Goal: Entertainment & Leisure: Browse casually

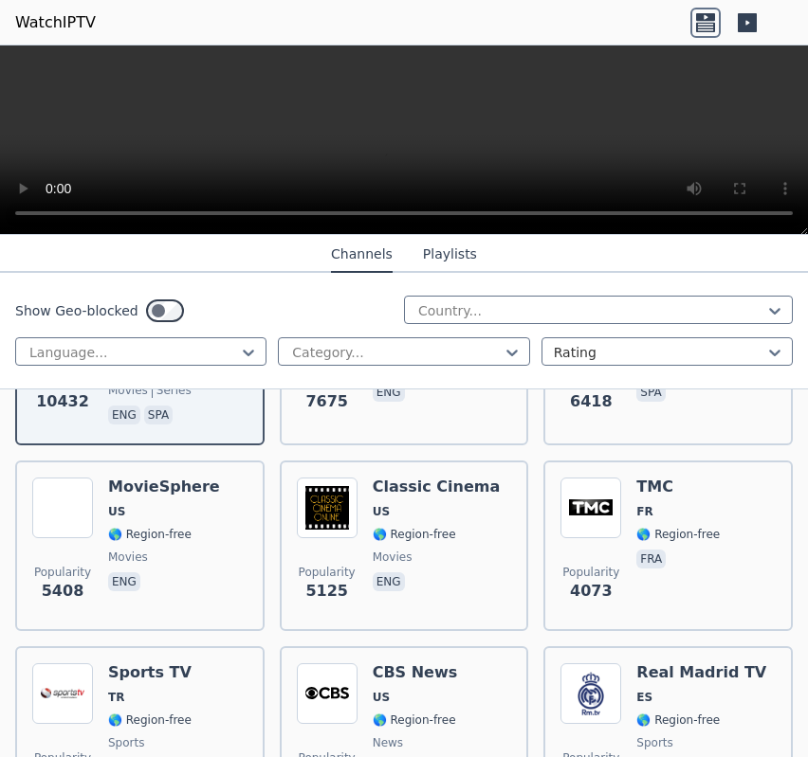
scroll to position [379, 0]
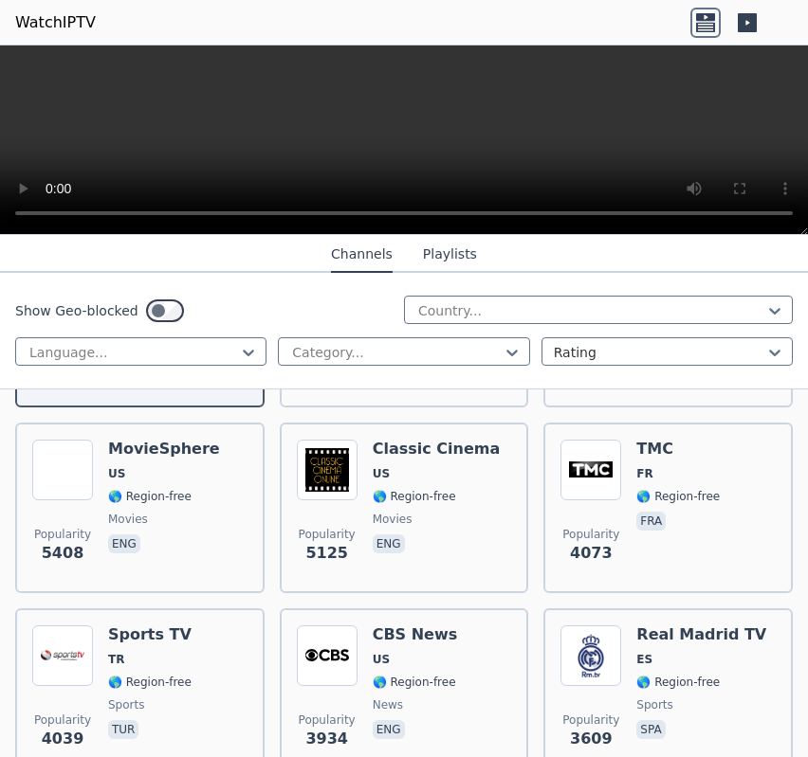
click at [465, 326] on div "Show Geo-blocked Country... Language... Category... Rating" at bounding box center [404, 331] width 808 height 117
click at [462, 318] on div at bounding box center [590, 310] width 349 height 19
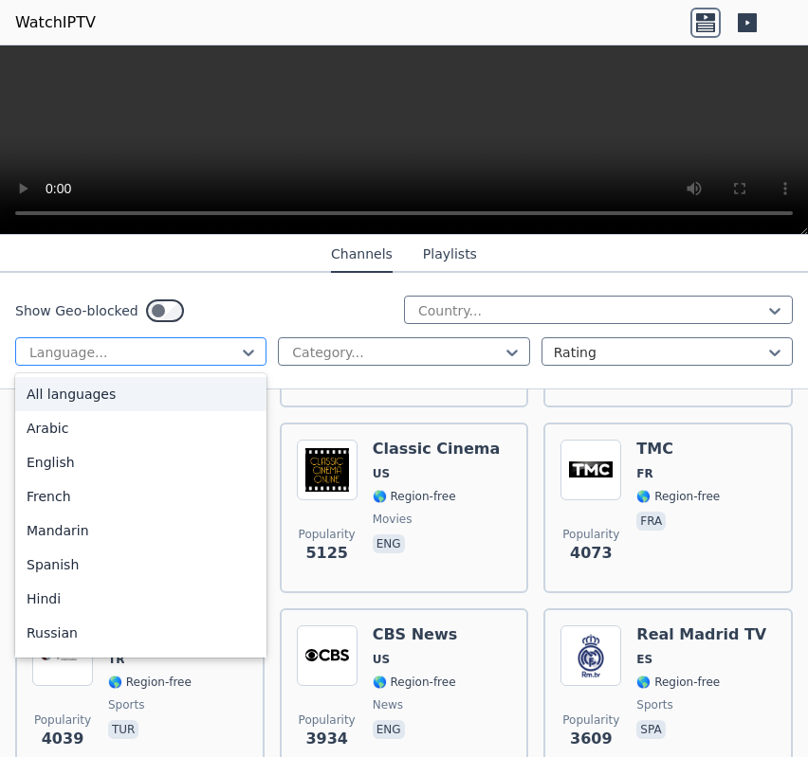
click at [191, 356] on div at bounding box center [132, 352] width 211 height 19
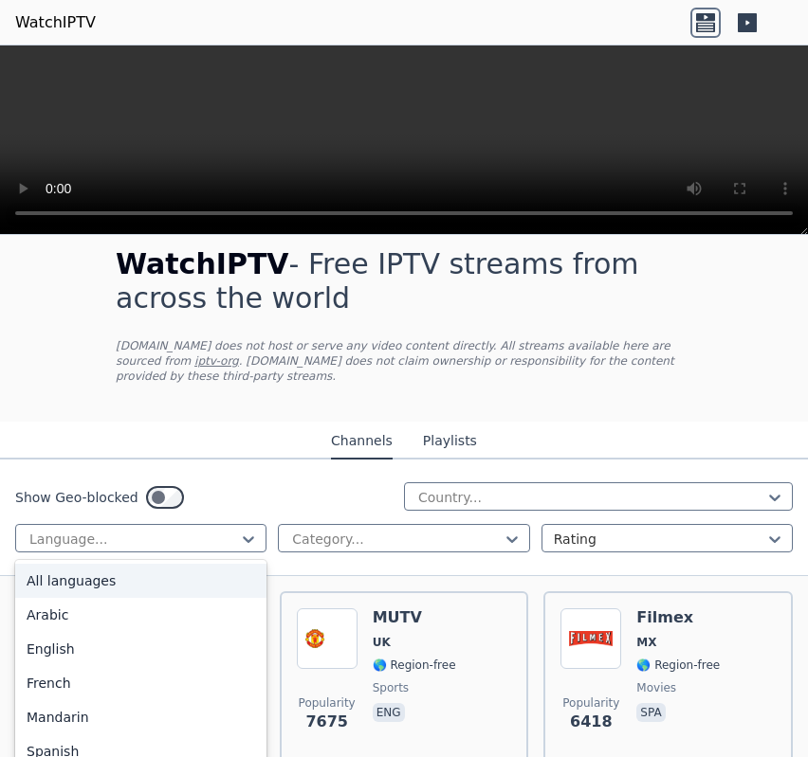
scroll to position [0, 0]
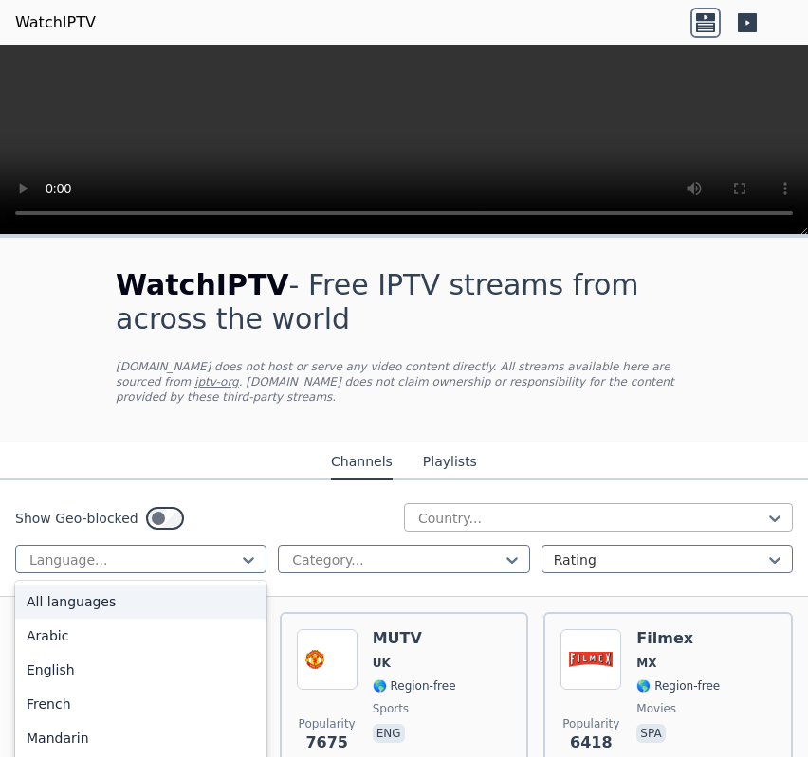
click at [461, 509] on div at bounding box center [590, 518] width 349 height 19
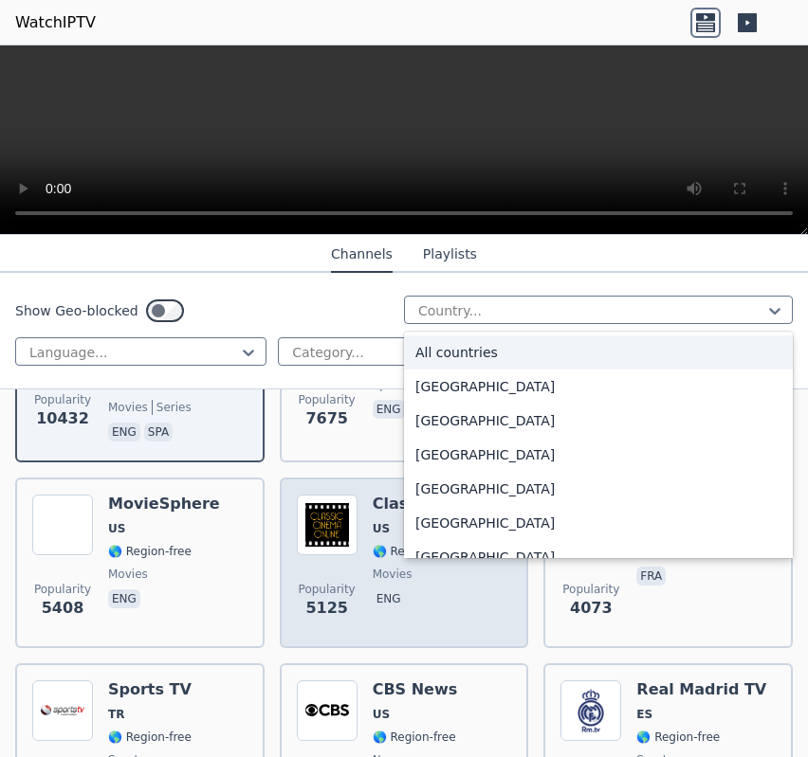
scroll to position [379, 0]
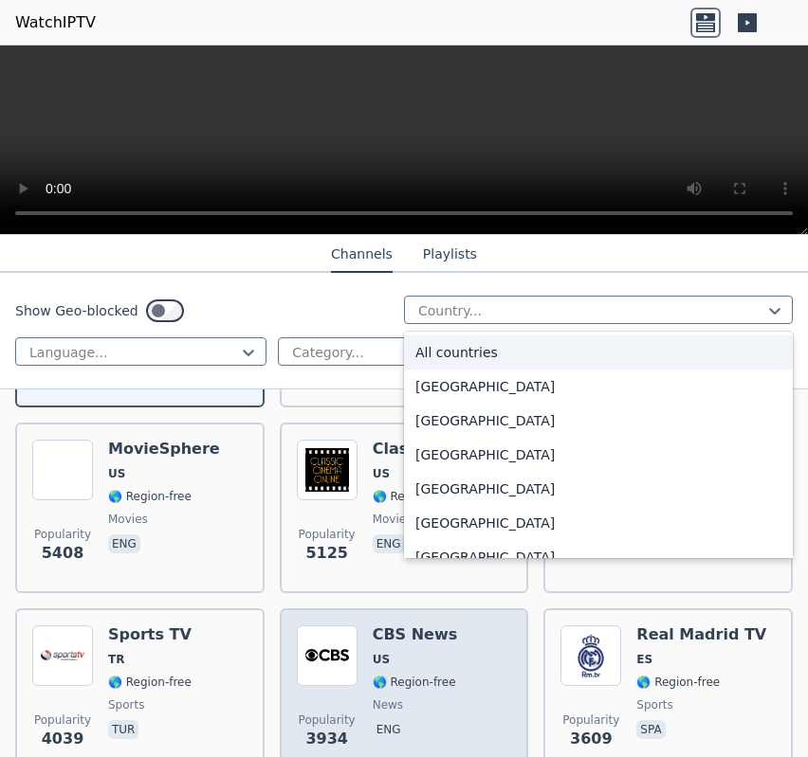
click at [381, 634] on div "CBS News US 🌎 Region-free news eng" at bounding box center [415, 694] width 85 height 137
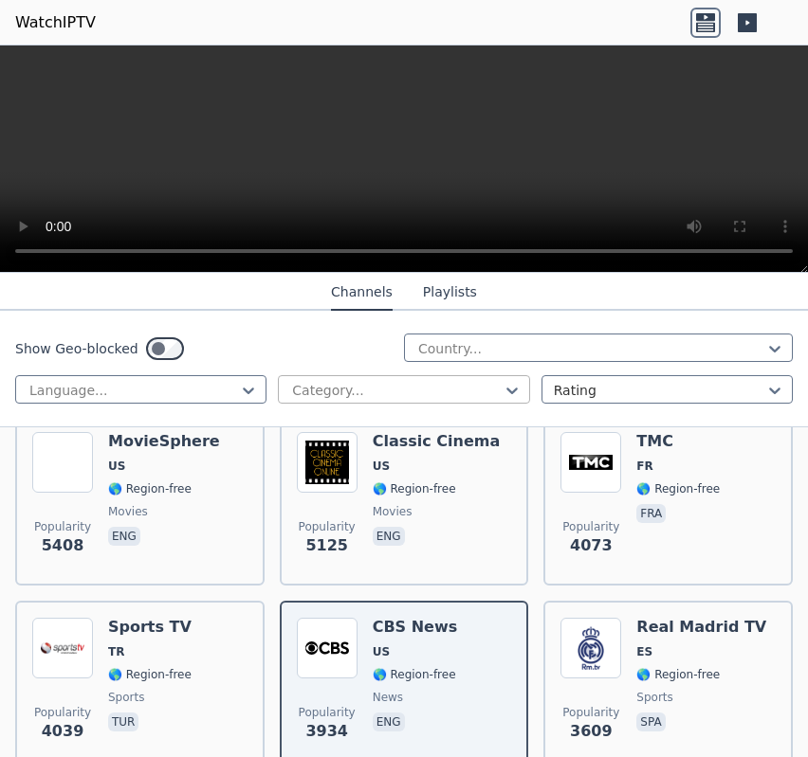
scroll to position [569, 0]
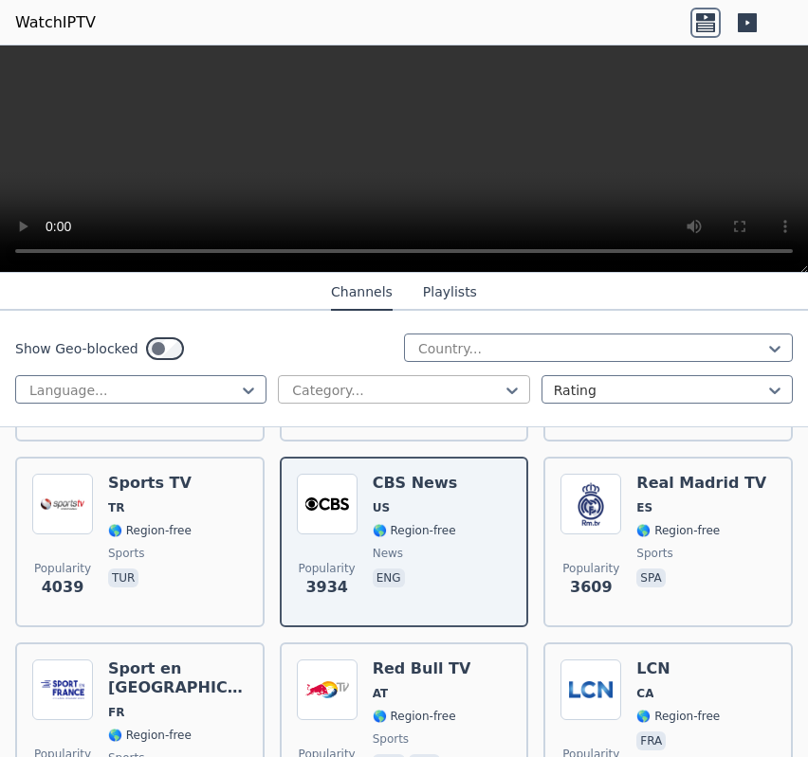
click at [467, 374] on div "Show Geo-blocked Country... Language... Category... Rating" at bounding box center [404, 369] width 808 height 117
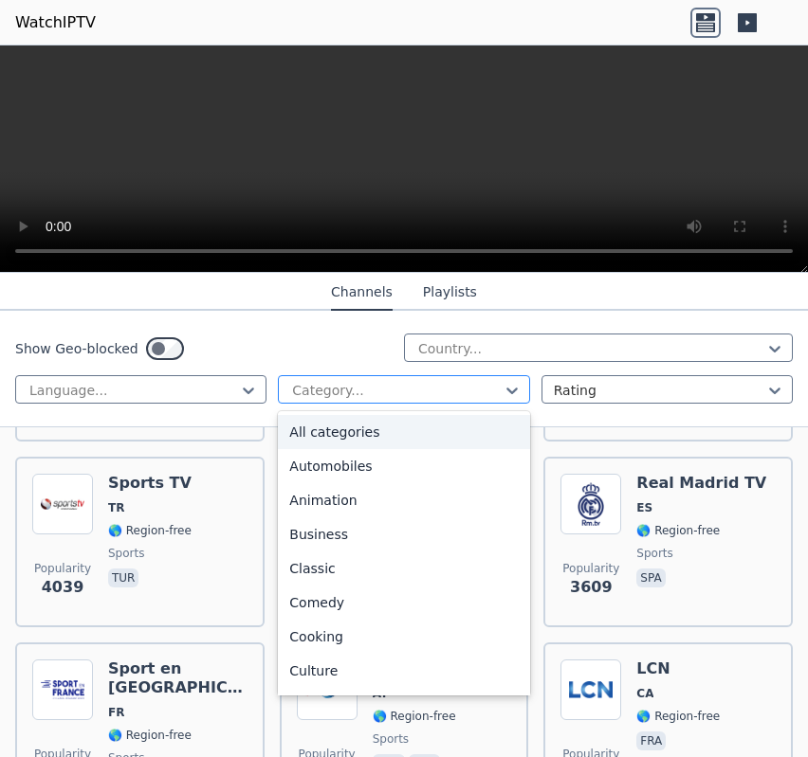
click at [463, 388] on div at bounding box center [395, 390] width 211 height 19
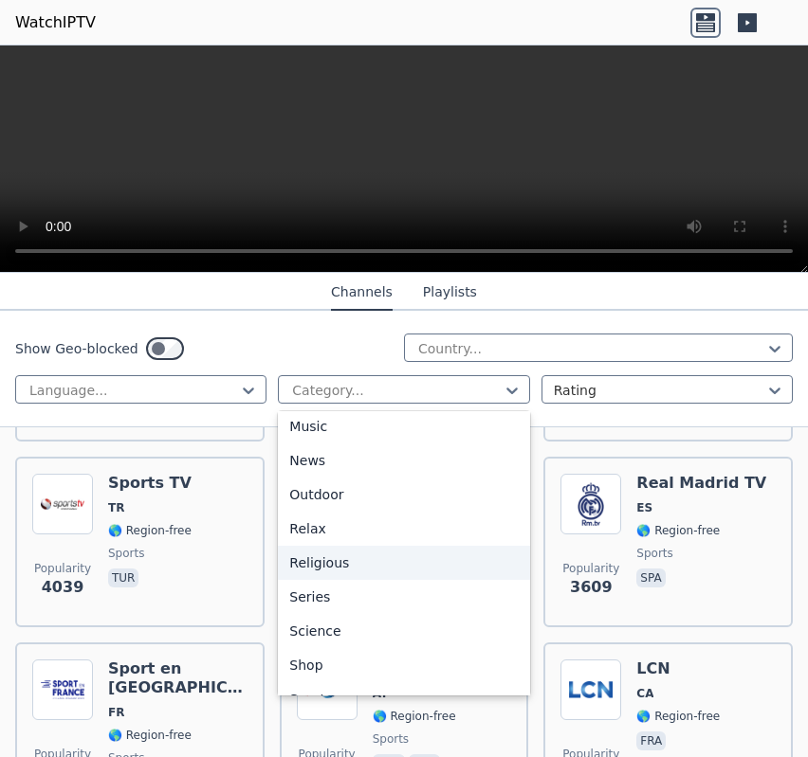
scroll to position [645, 0]
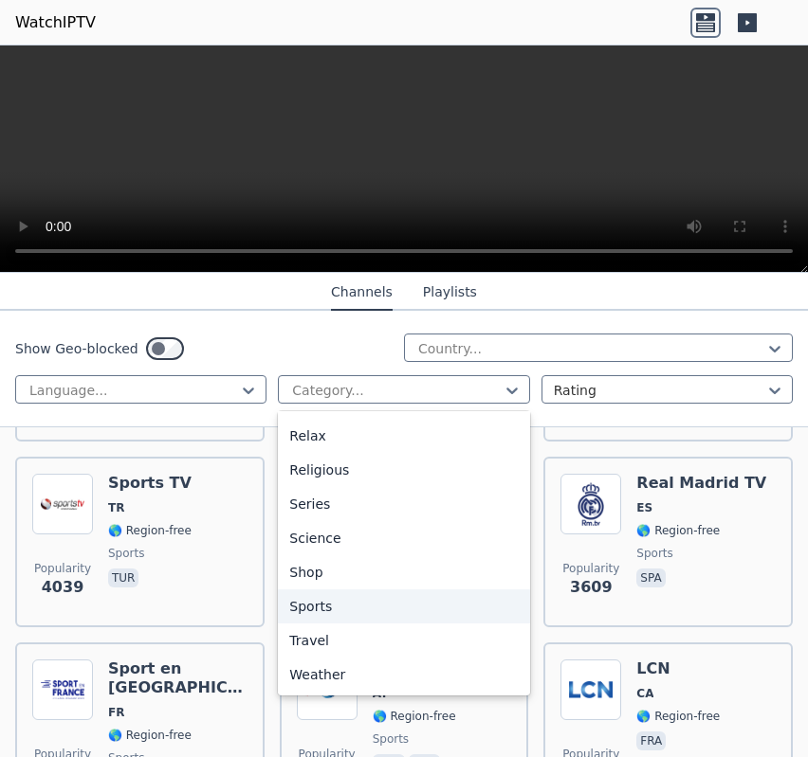
click at [377, 600] on div "Sports" at bounding box center [403, 607] width 251 height 34
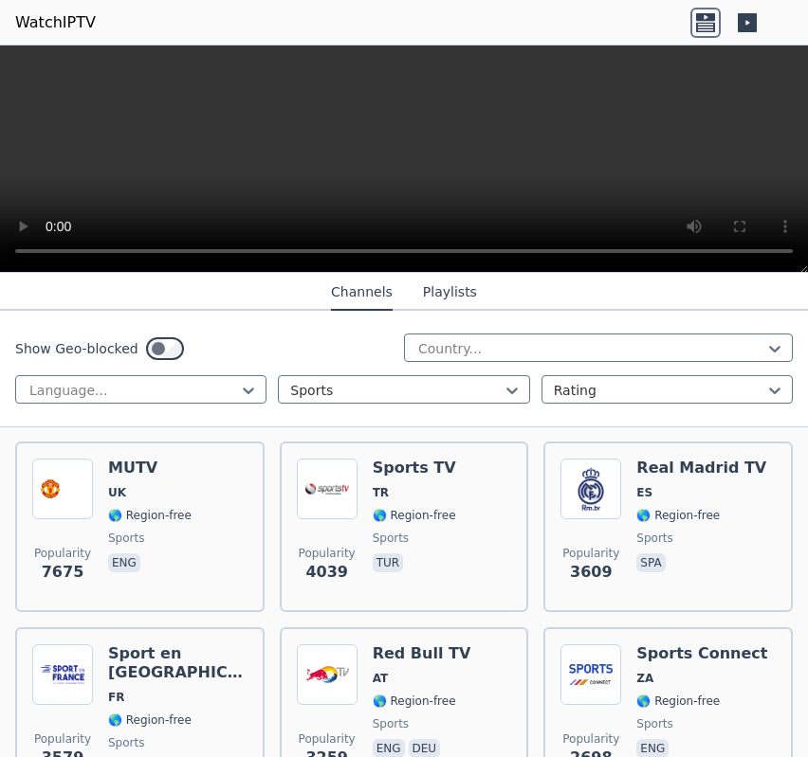
scroll to position [379, 0]
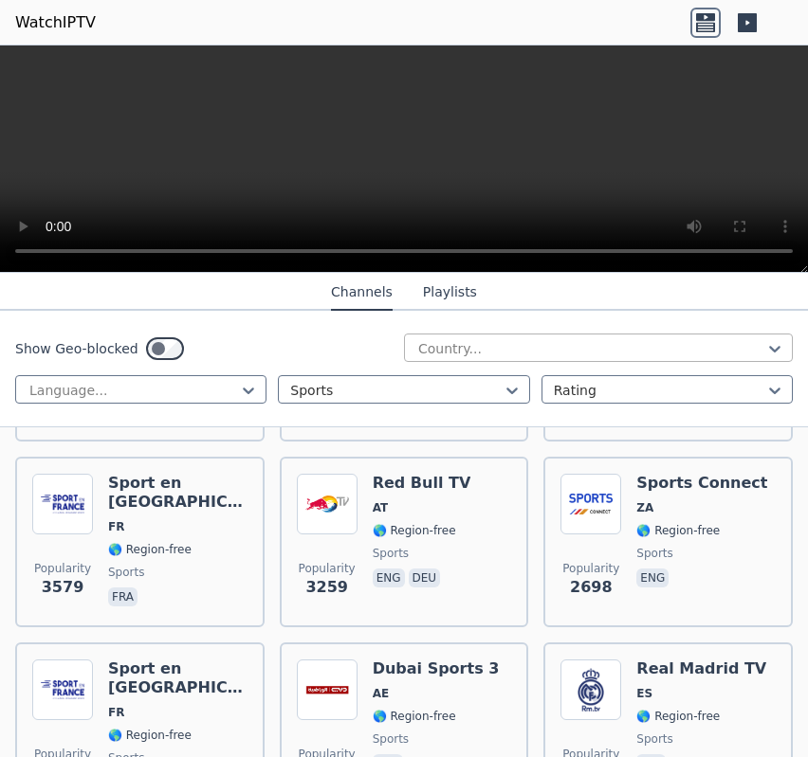
click at [482, 342] on div at bounding box center [590, 348] width 349 height 19
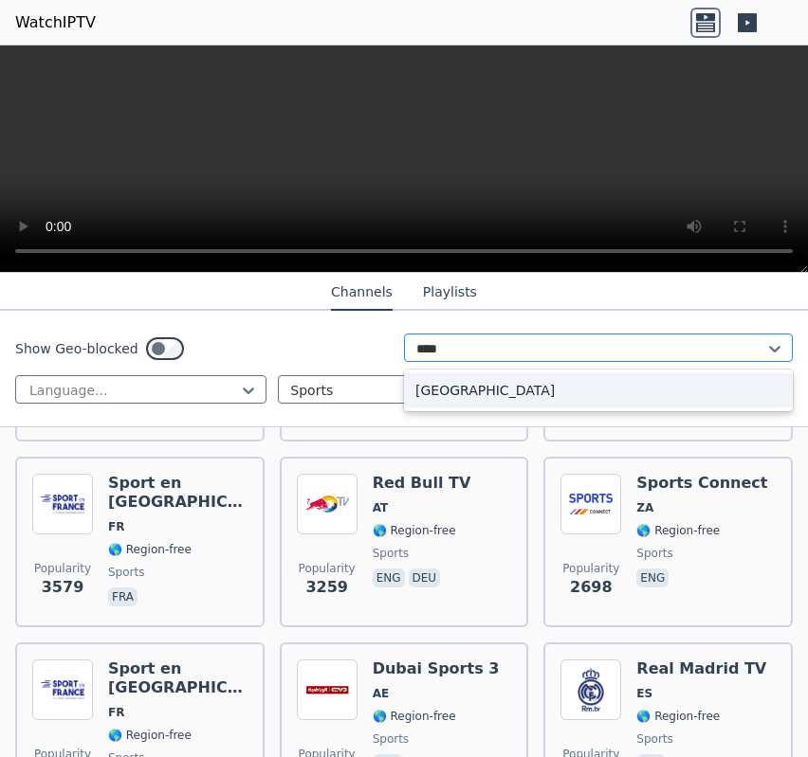
type input "*****"
click at [478, 388] on div "[GEOGRAPHIC_DATA]" at bounding box center [598, 391] width 389 height 34
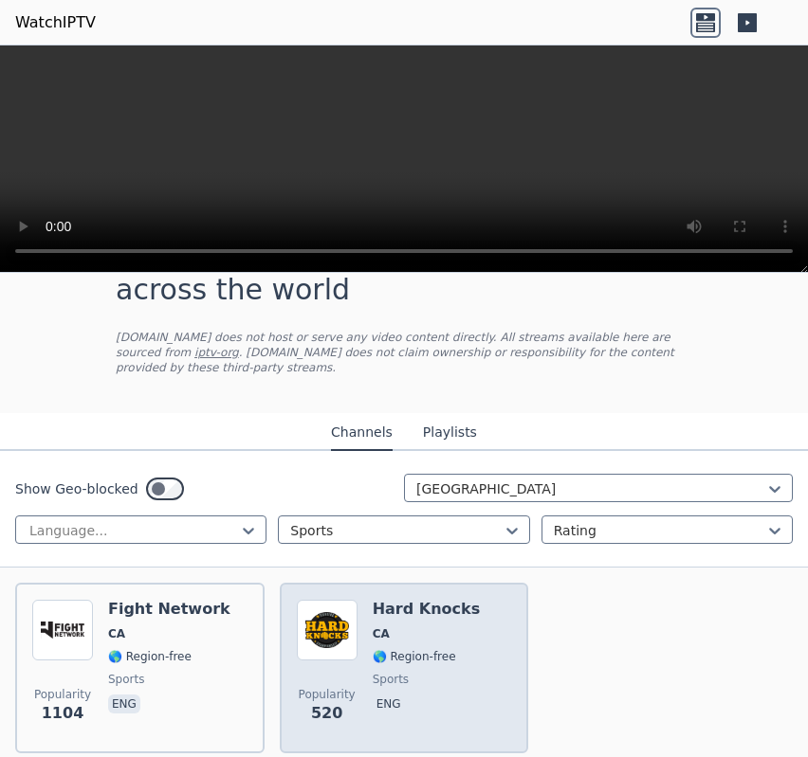
scroll to position [127, 0]
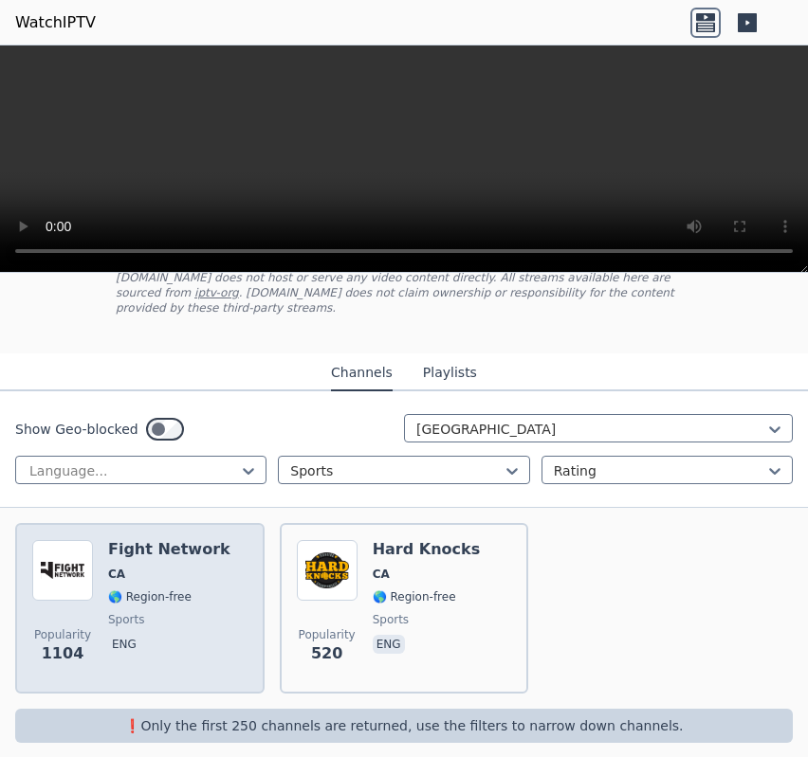
click at [165, 590] on span "🌎 Region-free" at bounding box center [149, 597] width 83 height 15
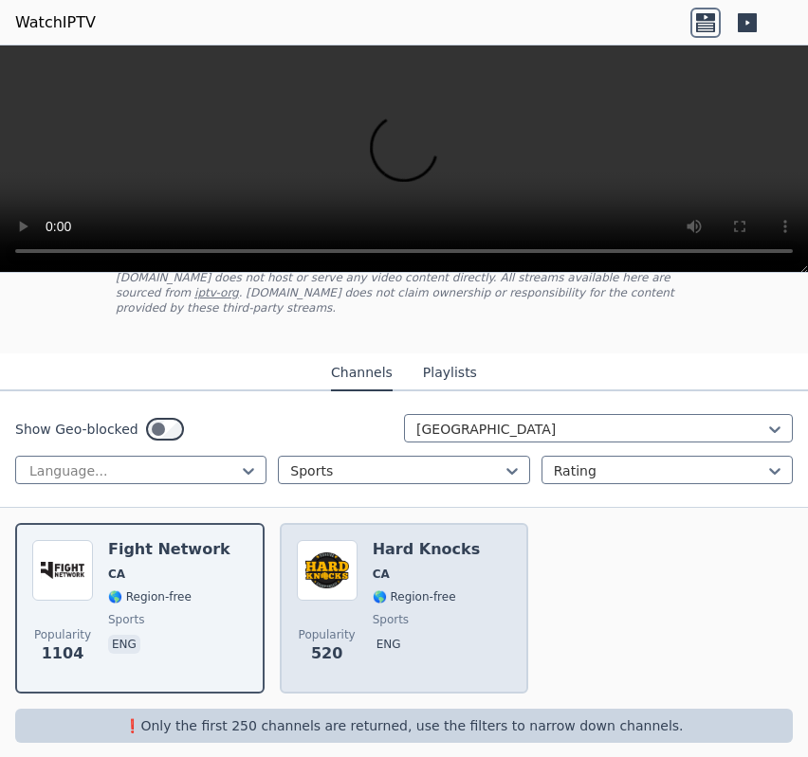
scroll to position [32, 0]
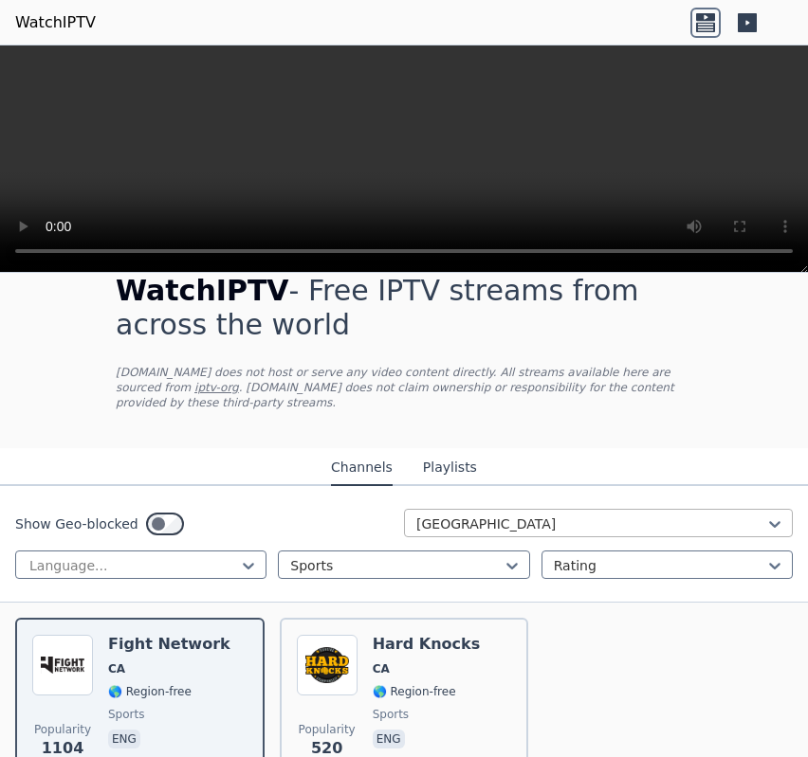
click at [465, 515] on div at bounding box center [590, 524] width 349 height 19
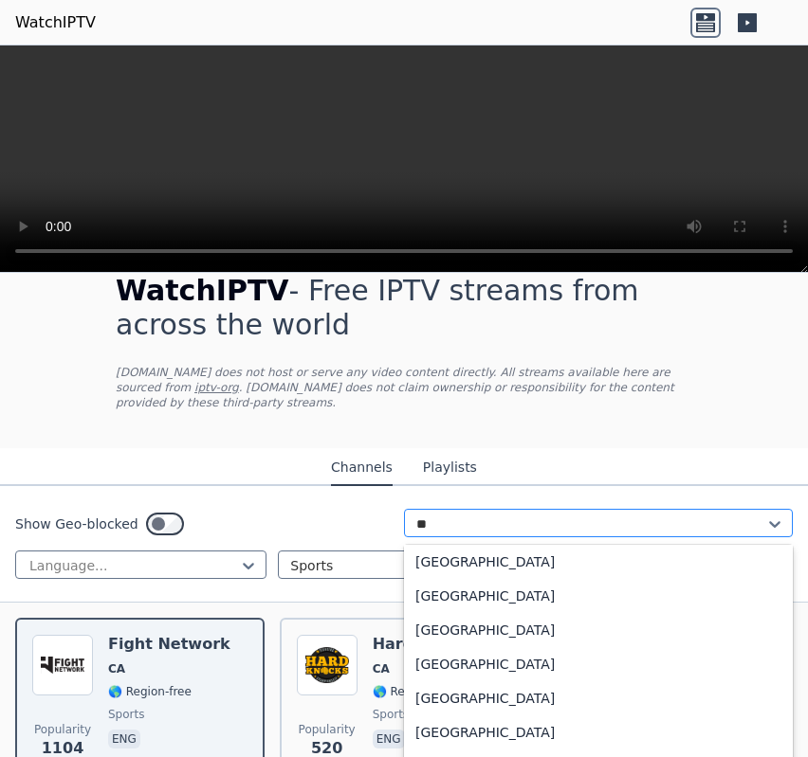
scroll to position [4, 0]
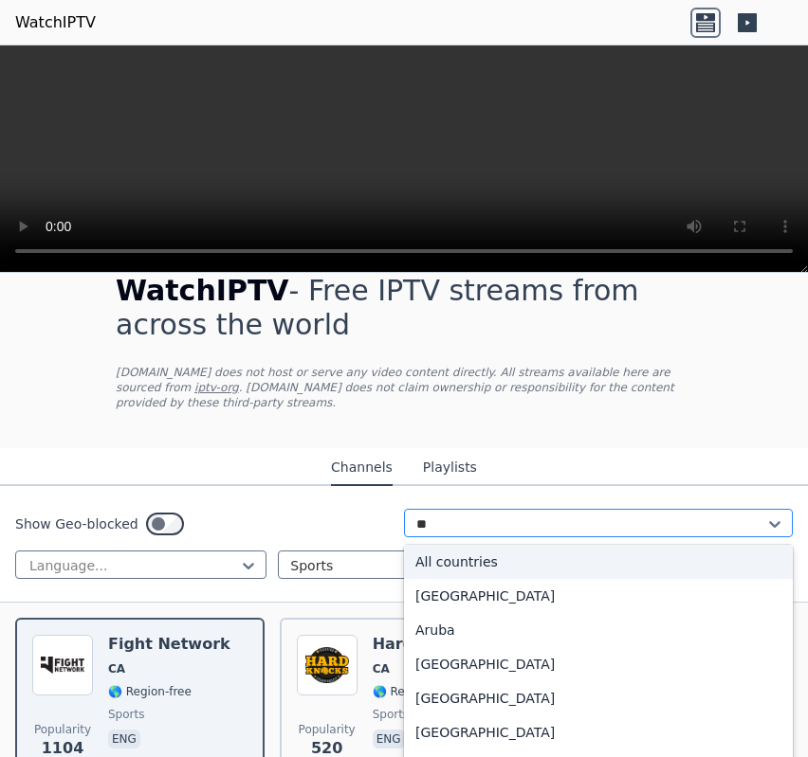
type input "***"
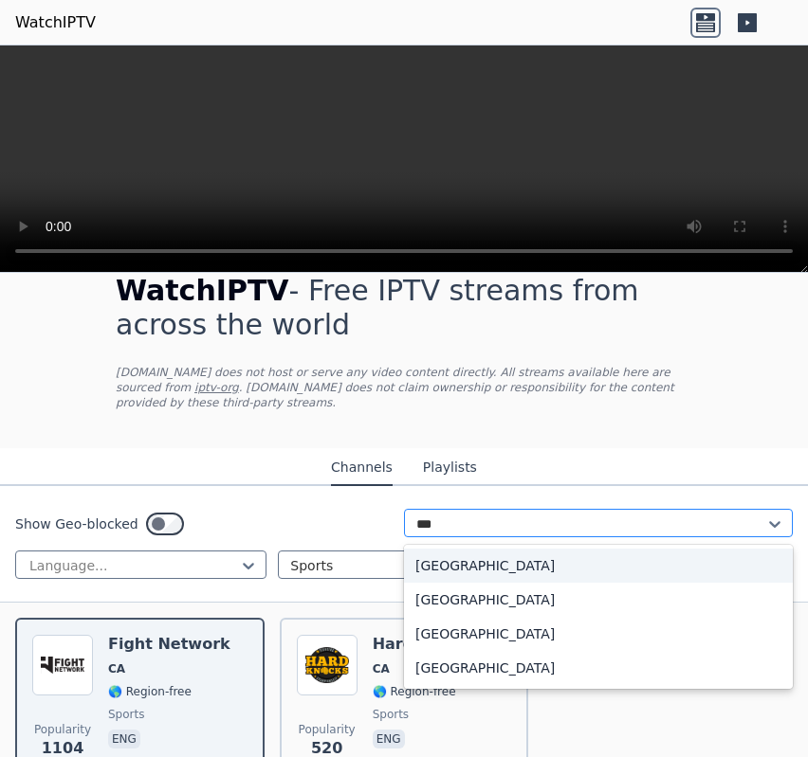
scroll to position [0, 0]
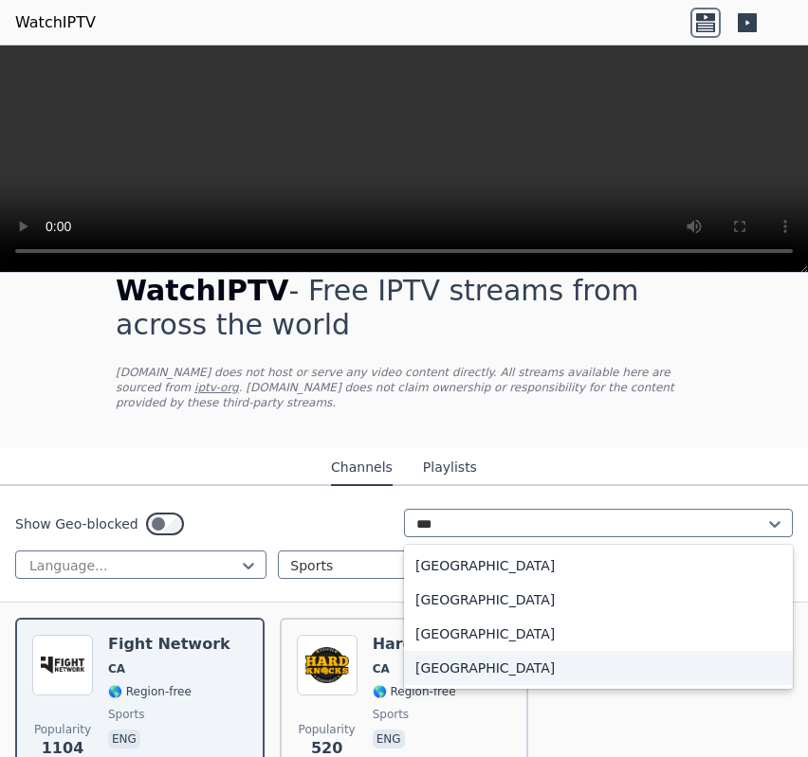
click at [495, 651] on div "[GEOGRAPHIC_DATA]" at bounding box center [598, 668] width 389 height 34
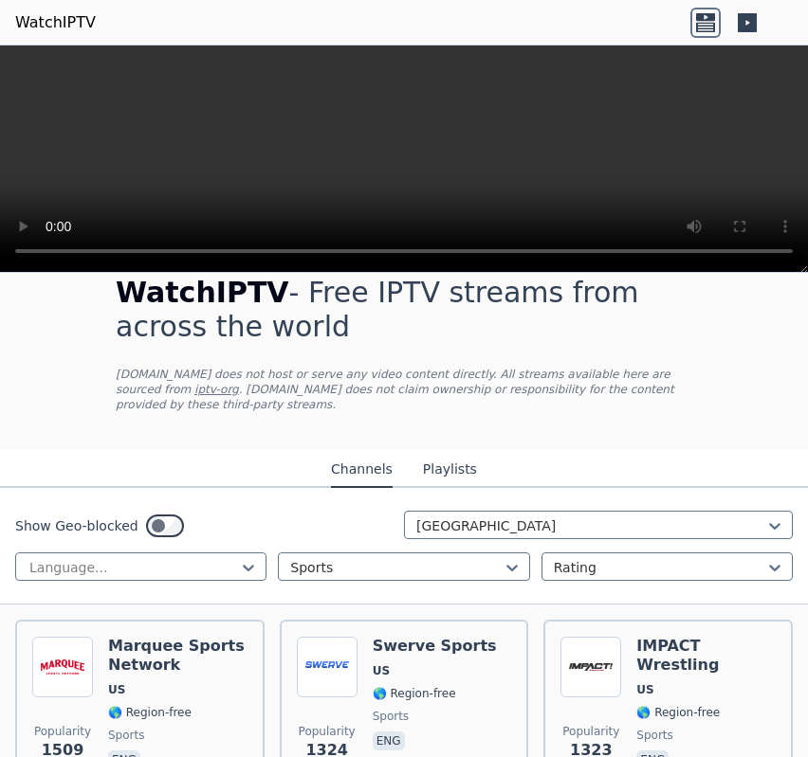
scroll to position [21, 0]
